Goal: Task Accomplishment & Management: Complete application form

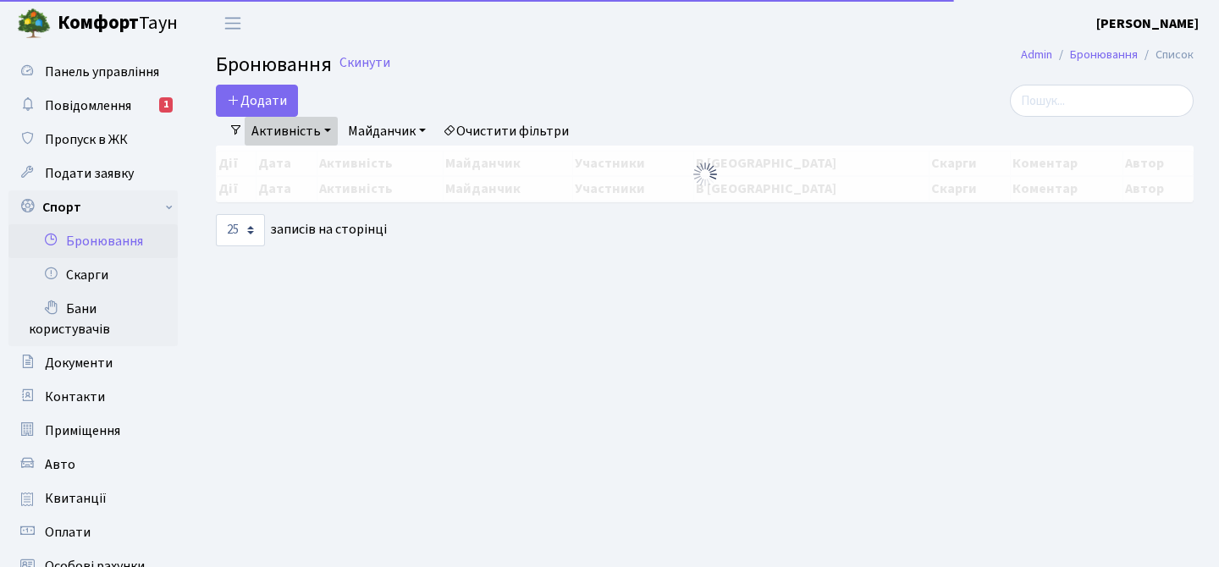
select select "25"
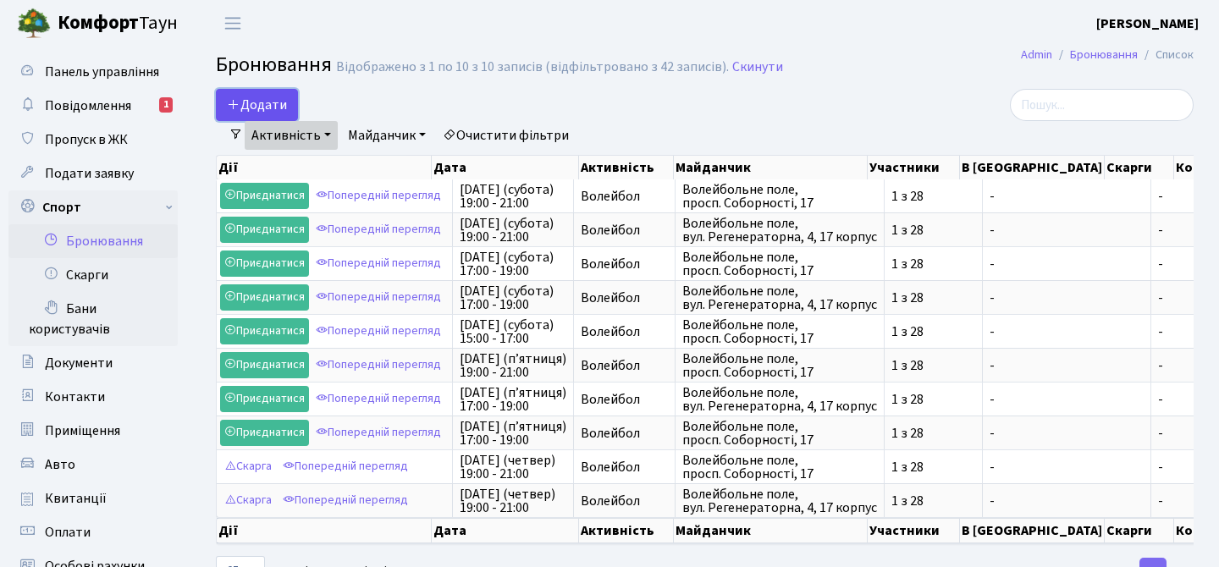
click at [266, 109] on button "Додати" at bounding box center [257, 105] width 82 height 32
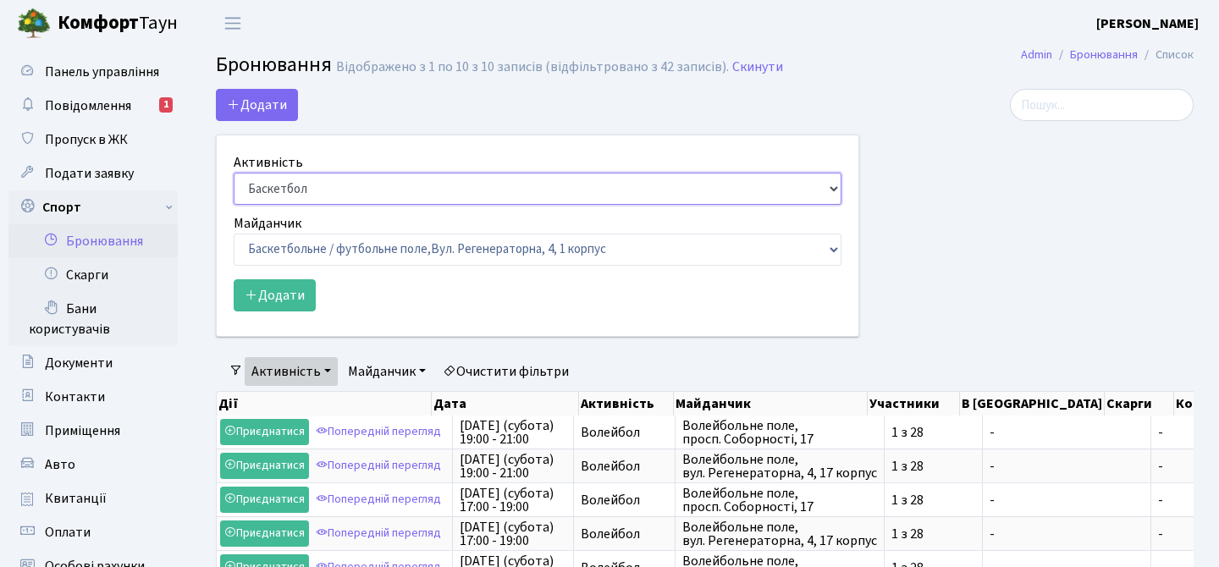
click at [285, 183] on select "Баскетбол Волейбол Йога Катання на роликах Настільний теніс Теніс Футбол Фітнес" at bounding box center [538, 189] width 608 height 32
select select "4"
click at [234, 173] on select "Баскетбол Волейбол Йога Катання на роликах Настільний теніс Теніс Футбол Фітнес" at bounding box center [538, 189] width 608 height 32
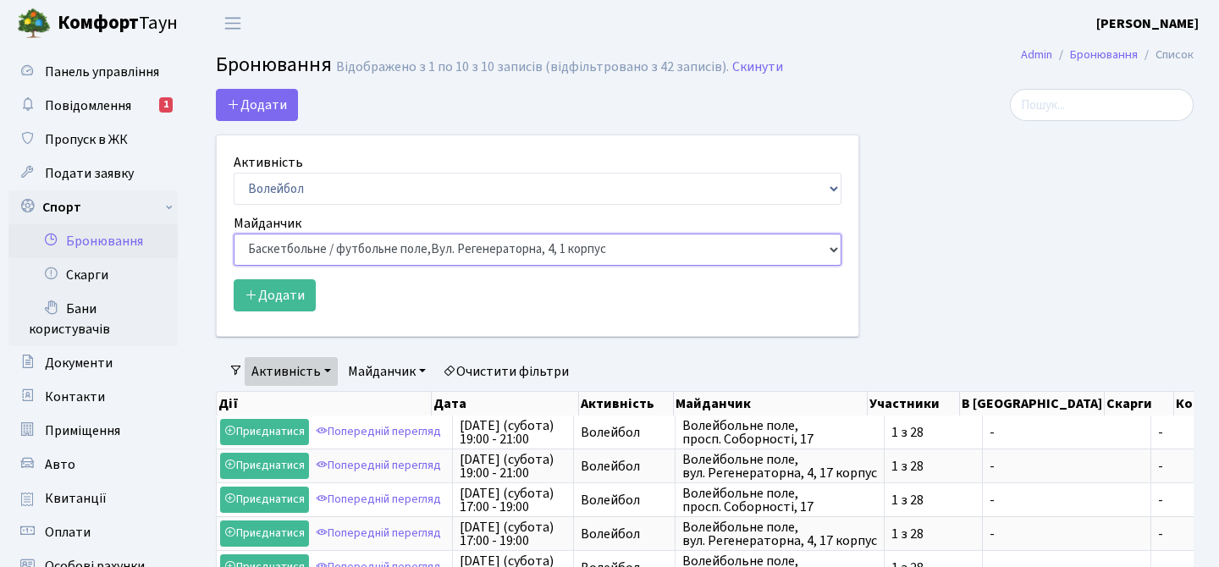
click at [312, 251] on select "Баскетбольне / футбольне поле, Вул. Регенераторна, 4, 1 корпус Баскетбольне пол…" at bounding box center [538, 250] width 608 height 32
select select "4"
click at [234, 234] on select "Баскетбольне / футбольне поле, Вул. Регенераторна, 4, 1 корпус Баскетбольне пол…" at bounding box center [538, 250] width 608 height 32
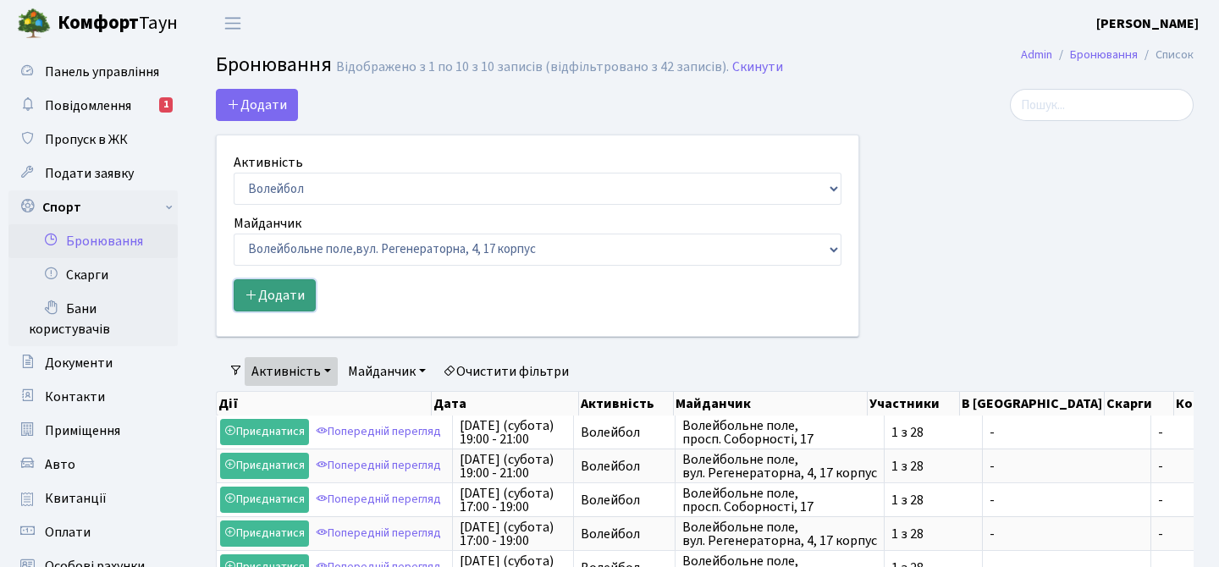
click at [295, 303] on button "Додати" at bounding box center [275, 295] width 82 height 32
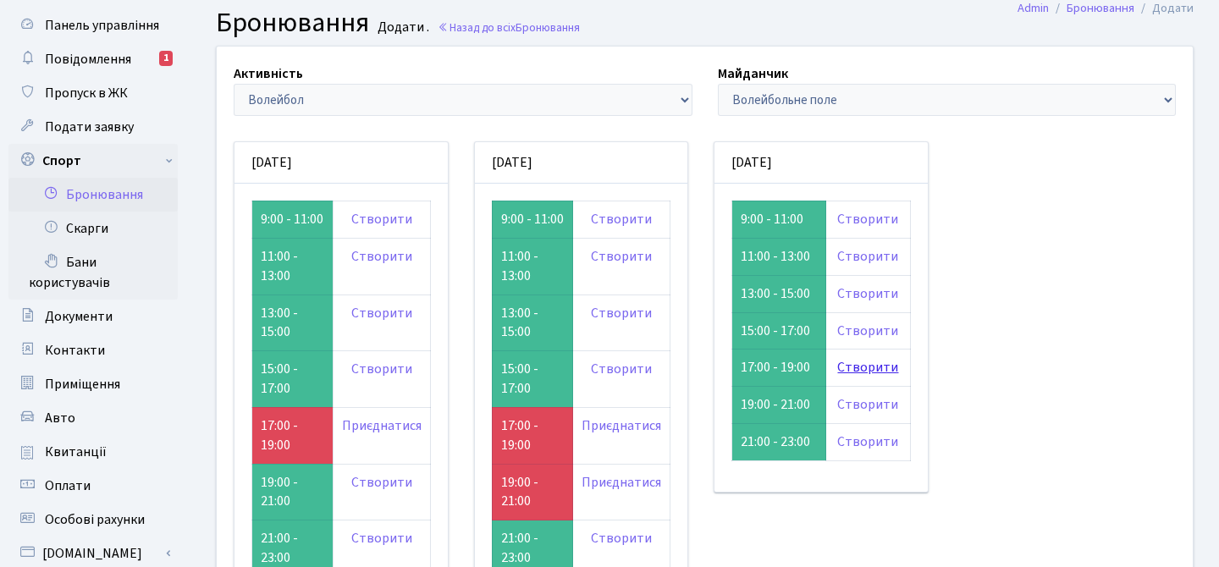
scroll to position [58, 0]
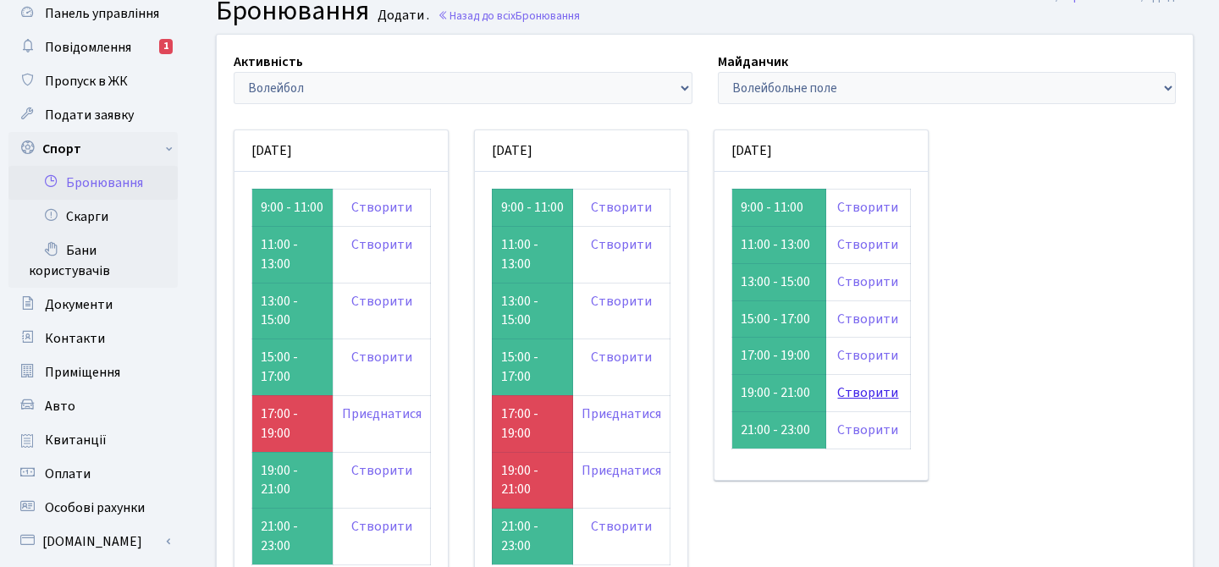
click at [861, 389] on link "Створити" at bounding box center [867, 392] width 61 height 19
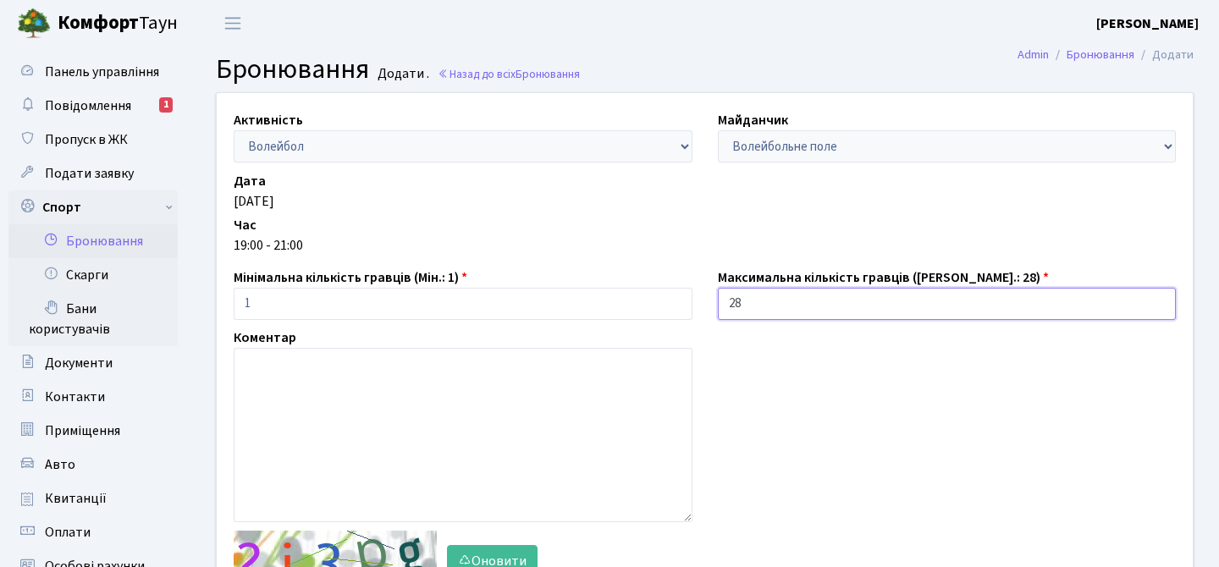
click at [826, 306] on input "28" at bounding box center [947, 304] width 459 height 32
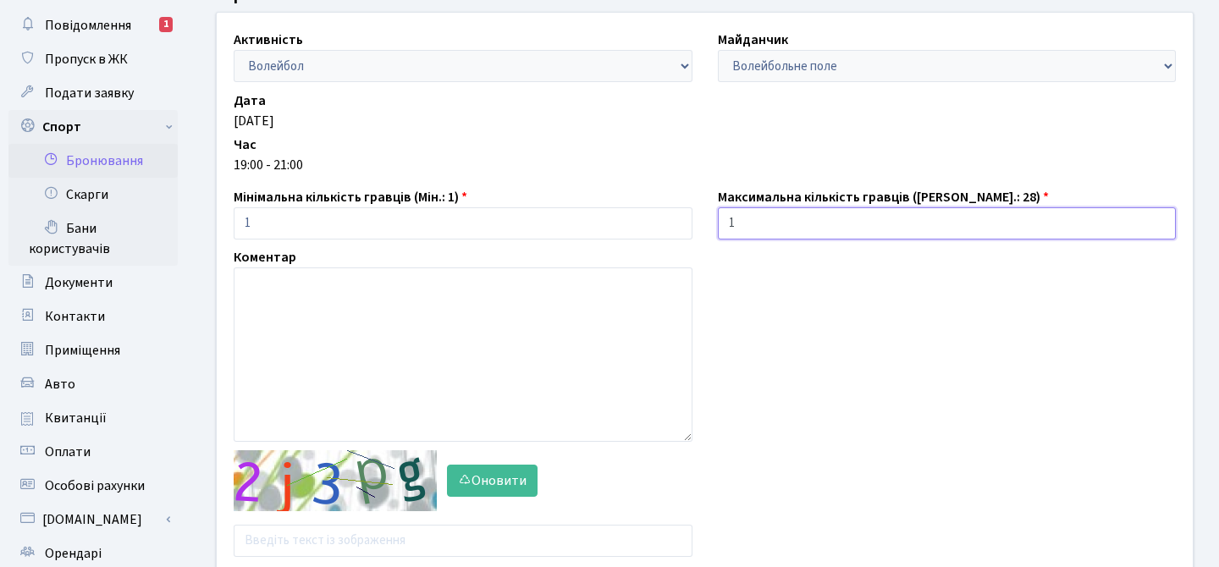
scroll to position [146, 0]
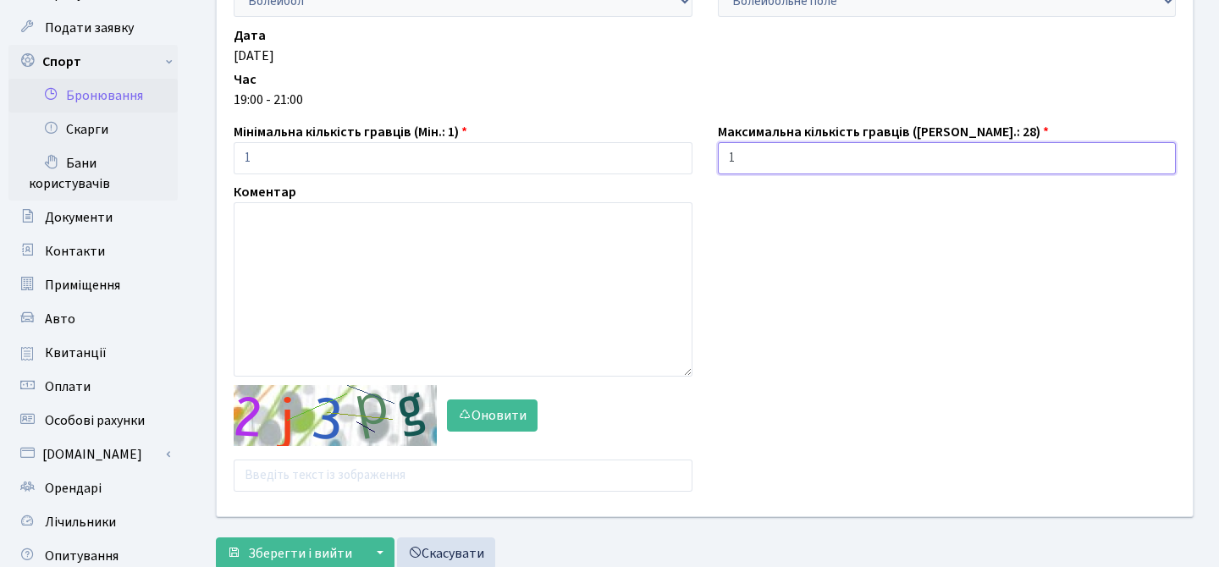
type input "1"
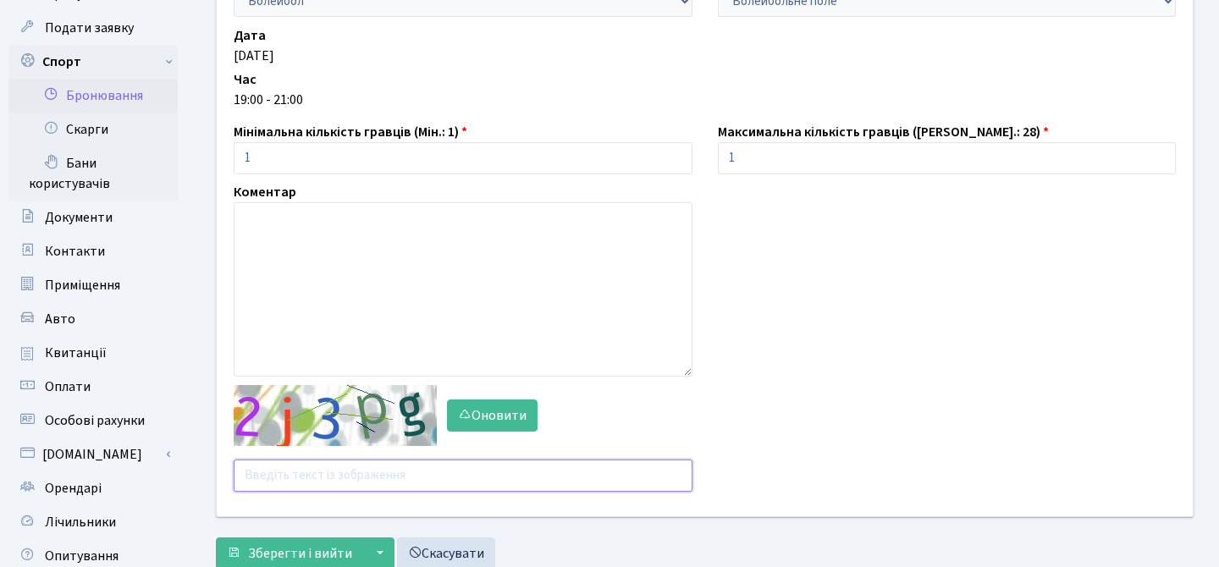
click at [476, 477] on input "text" at bounding box center [463, 476] width 459 height 32
type input "bpe46"
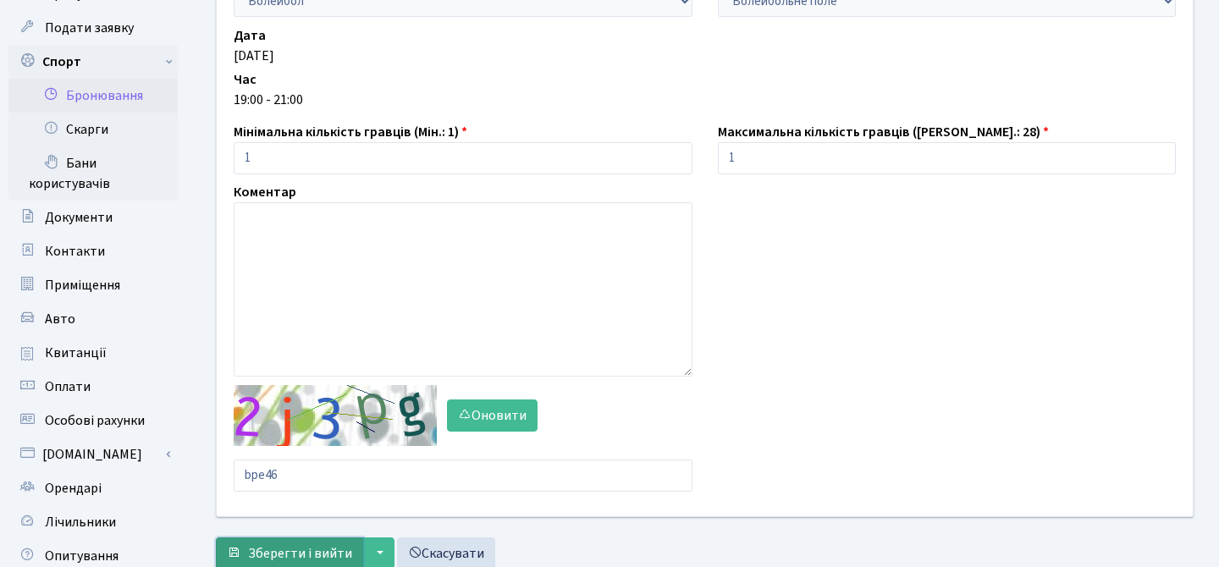
click at [339, 551] on span "Зберегти і вийти" at bounding box center [300, 553] width 104 height 19
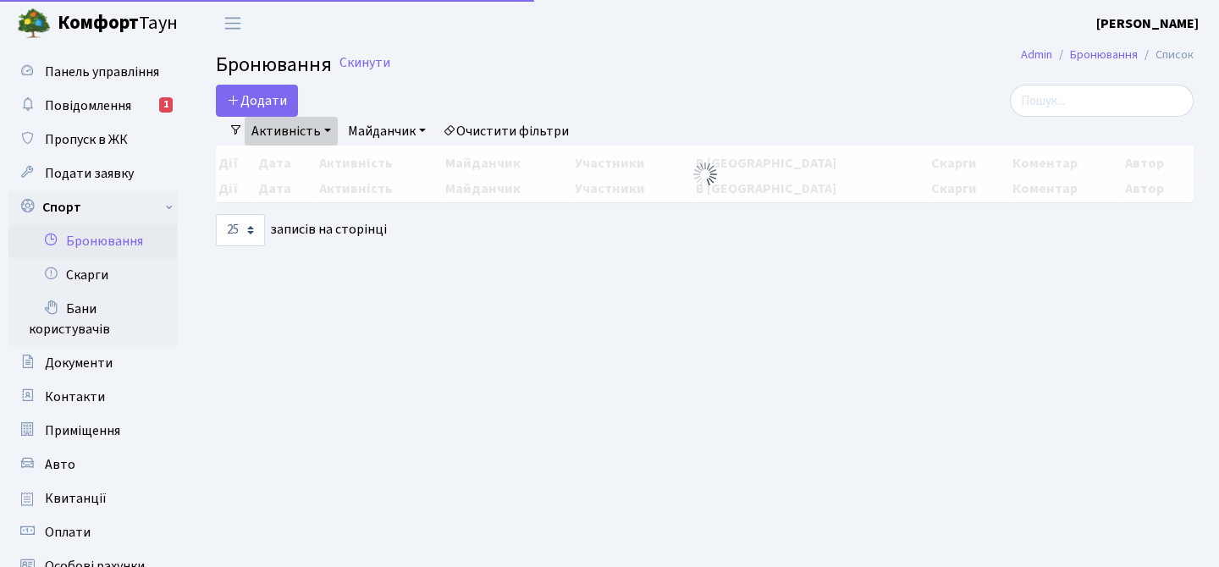
select select "25"
